Goal: Information Seeking & Learning: Learn about a topic

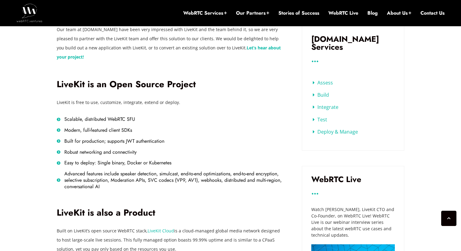
scroll to position [396, 0]
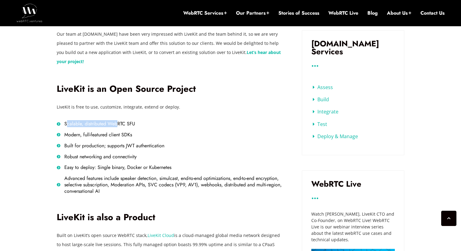
drag, startPoint x: 66, startPoint y: 116, endPoint x: 117, endPoint y: 116, distance: 51.0
click at [117, 121] on span "Scalable, distributed WebRTC SFU" at bounding box center [99, 124] width 72 height 6
drag, startPoint x: 69, startPoint y: 126, endPoint x: 119, endPoint y: 126, distance: 49.4
click at [119, 132] on span "Modern, full-featured client SDKs" at bounding box center [97, 135] width 69 height 6
drag, startPoint x: 67, startPoint y: 138, endPoint x: 150, endPoint y: 138, distance: 83.0
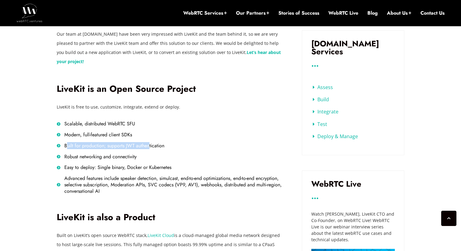
click at [150, 143] on span "Built for production; supports JWT authentication" at bounding box center [114, 146] width 102 height 6
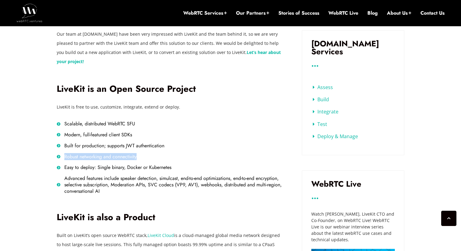
drag, startPoint x: 64, startPoint y: 147, endPoint x: 140, endPoint y: 151, distance: 75.5
click at [140, 154] on li "Robust networking and connectivity" at bounding box center [170, 158] width 227 height 9
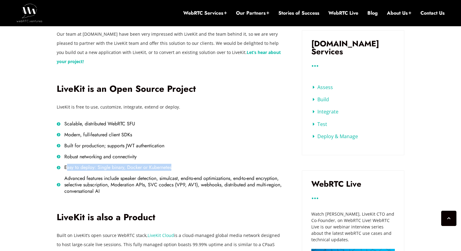
drag, startPoint x: 66, startPoint y: 158, endPoint x: 174, endPoint y: 156, distance: 108.1
click at [174, 165] on li "Easy to deploy: Single binary, Docker or Kubernetes" at bounding box center [170, 169] width 227 height 9
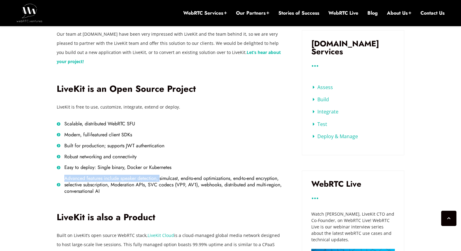
drag, startPoint x: 66, startPoint y: 171, endPoint x: 159, endPoint y: 170, distance: 93.1
click at [159, 176] on span "Advanced features include speaker detection, simulcast, end-to-end optimization…" at bounding box center [173, 185] width 221 height 19
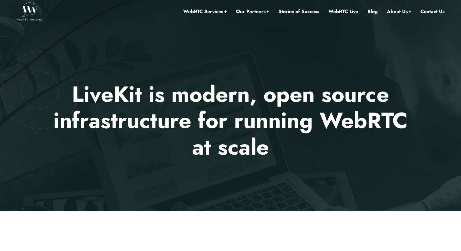
scroll to position [0, 0]
